Goal: Navigation & Orientation: Find specific page/section

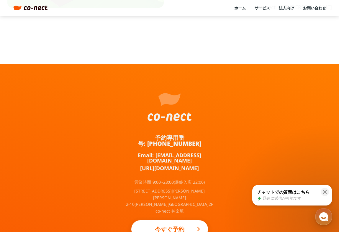
scroll to position [299, 0]
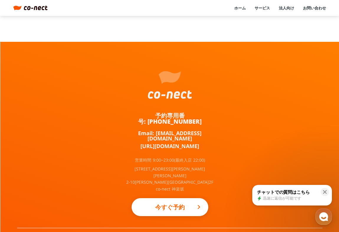
click at [171, 83] on div at bounding box center [170, 84] width 44 height 27
click at [235, 8] on link "ホーム" at bounding box center [239, 7] width 11 height 5
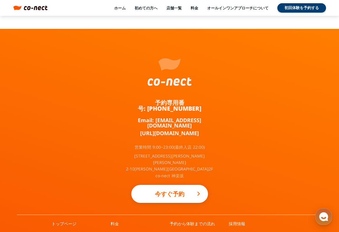
scroll to position [3840, 0]
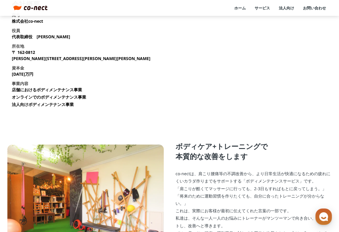
scroll to position [108, 0]
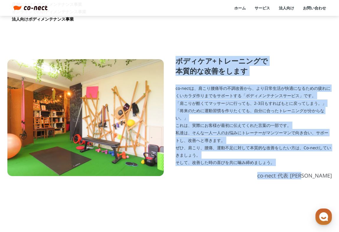
drag, startPoint x: 176, startPoint y: 58, endPoint x: 331, endPoint y: 180, distance: 196.5
click at [331, 180] on div "ボディケア+トレーニングで 本質的な改善をします co-nectは、肩こり腰痛等の不調改善から、より日常生活が快適になるための疲れにくいカラダ作りまでをサポー…" at bounding box center [169, 118] width 339 height 182
copy div "ボディケア+トレーニングで 本質的な改善をします co-nectは、肩こり腰痛等の不調改善から、より日常生活が快適になるための疲れにくいカラダ作りまでをサポー…"
click at [182, 106] on p "co-nectは、肩こり腰痛等の不調改善から、より日常生活が快適になるための疲れにくいカラダ作りまでをサポートする「ボディメンテナンスサービス」です。 「肩こ…" at bounding box center [253, 126] width 156 height 82
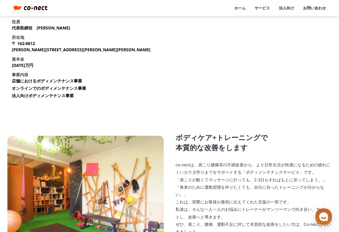
scroll to position [0, 0]
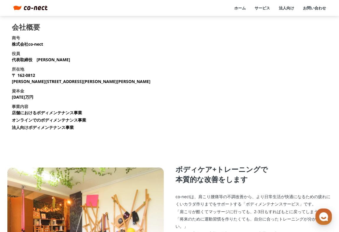
click at [239, 6] on link "ホーム" at bounding box center [239, 7] width 11 height 5
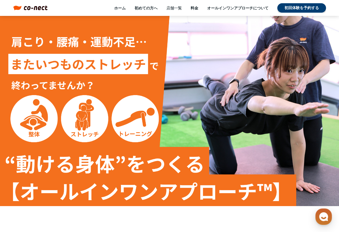
click at [176, 9] on link "店舗一覧" at bounding box center [173, 7] width 15 height 5
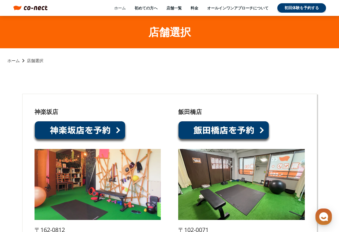
click at [117, 10] on link "ホーム" at bounding box center [119, 7] width 11 height 5
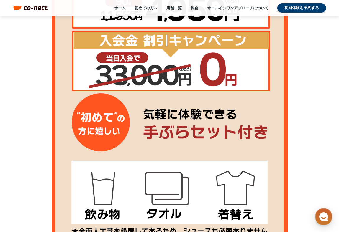
scroll to position [393, 0]
